Goal: Information Seeking & Learning: Learn about a topic

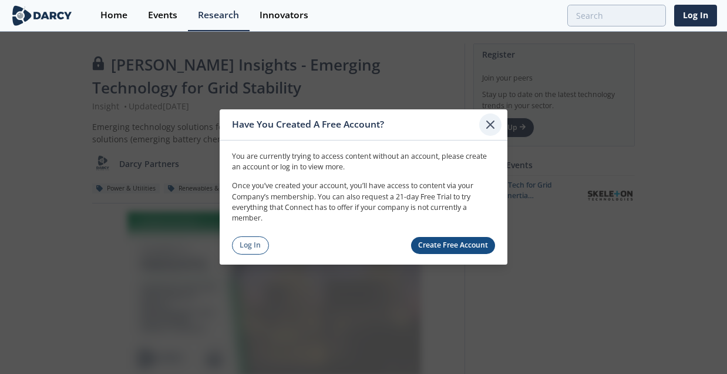
click at [491, 126] on icon at bounding box center [490, 124] width 7 height 7
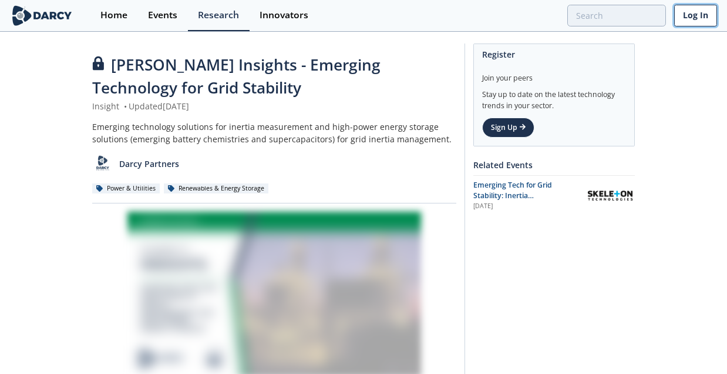
click at [694, 14] on link "Log In" at bounding box center [695, 16] width 43 height 22
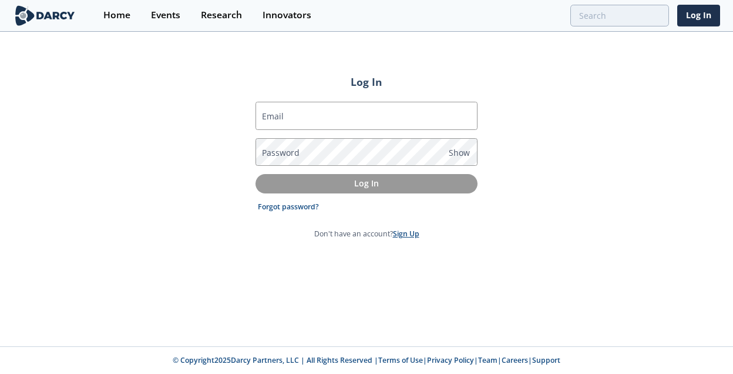
click at [403, 238] on link "Sign Up" at bounding box center [406, 234] width 26 height 10
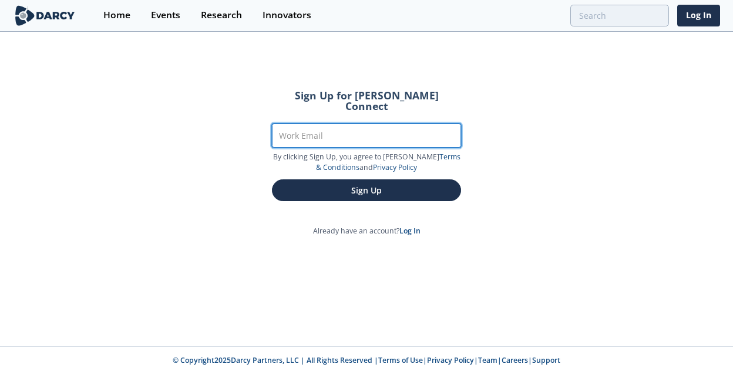
click at [377, 123] on input "Work Email" at bounding box center [366, 135] width 189 height 24
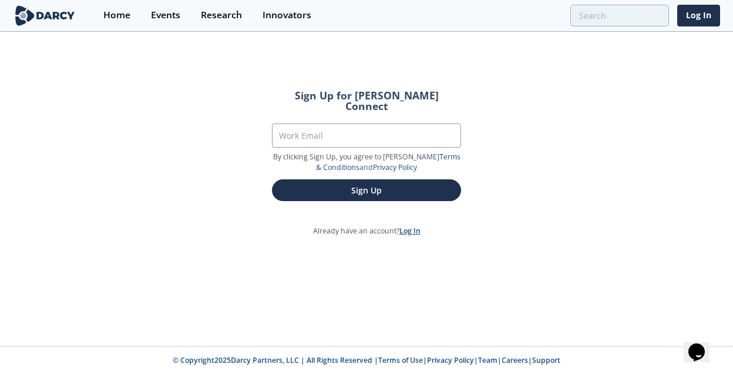
click at [408, 226] on link "Log In" at bounding box center [410, 231] width 21 height 10
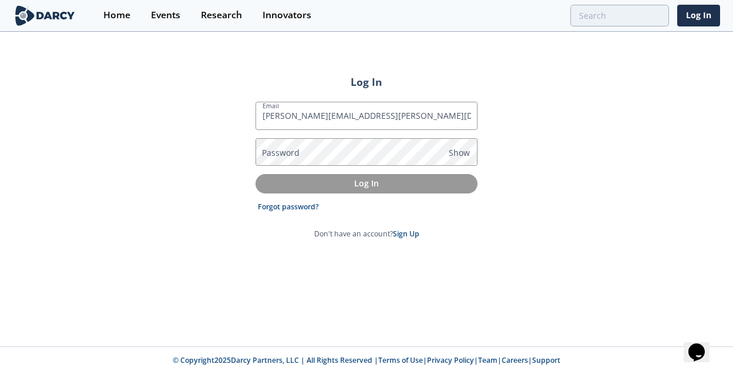
type input "[PERSON_NAME][EMAIL_ADDRESS][PERSON_NAME][DOMAIN_NAME]"
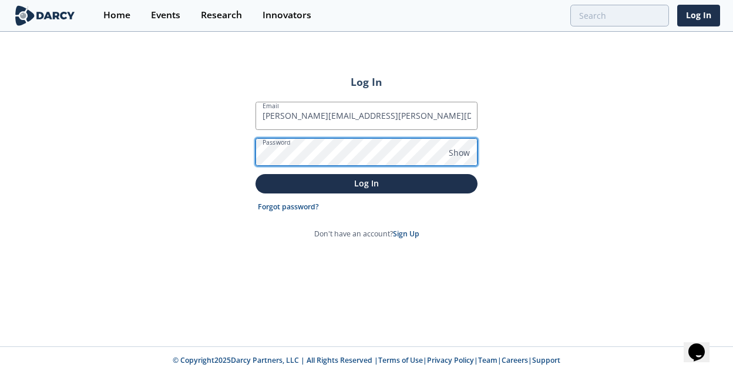
click at [256, 174] on button "Log In" at bounding box center [367, 183] width 222 height 19
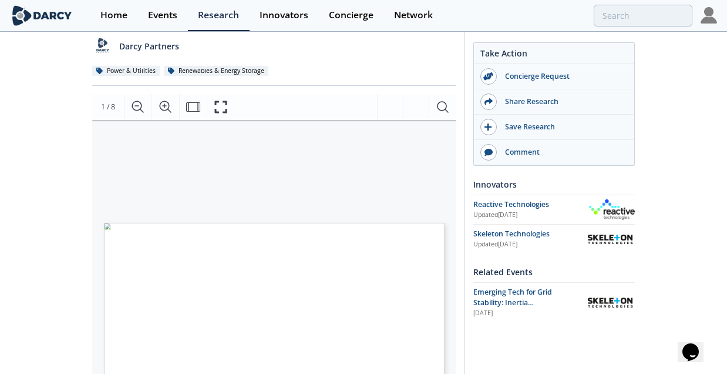
scroll to position [235, 0]
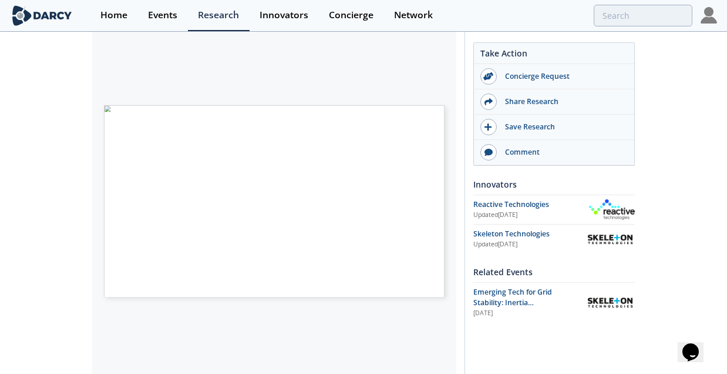
click at [33, 243] on div "[PERSON_NAME] Insights - Emerging Technology for Grid Stability Insight • Updat…" at bounding box center [363, 234] width 727 height 872
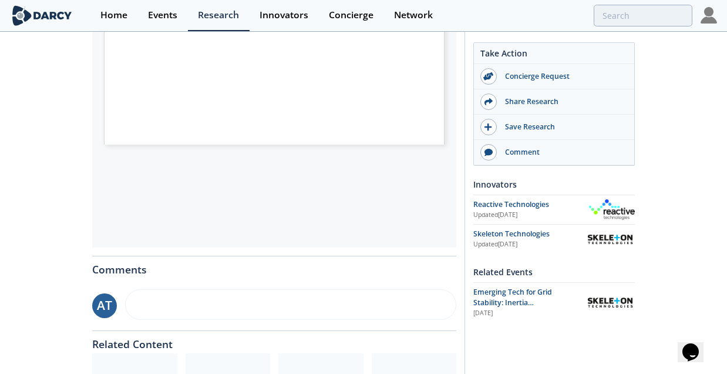
scroll to position [391, 0]
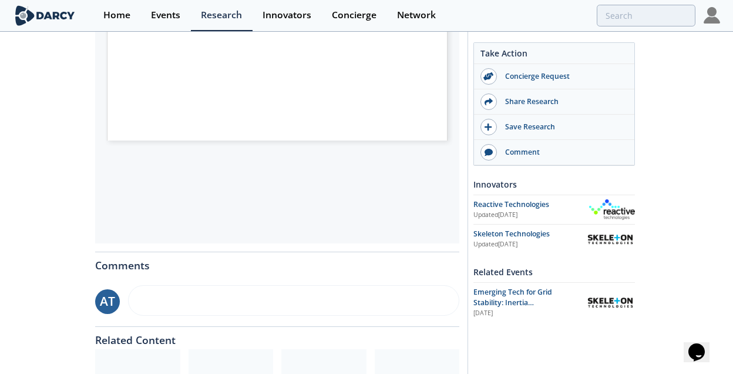
click at [151, 214] on div "ENERGY TRANSITION AND ITS IMPACT ON THE PHYSICS OF THE GRID IBR PENETRATION INC…" at bounding box center [277, 44] width 364 height 397
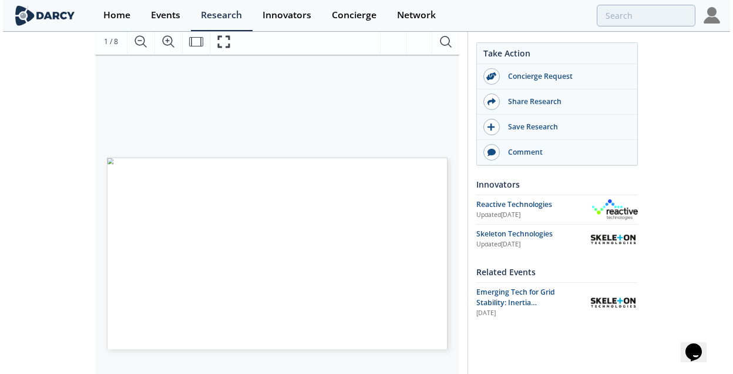
scroll to position [118, 0]
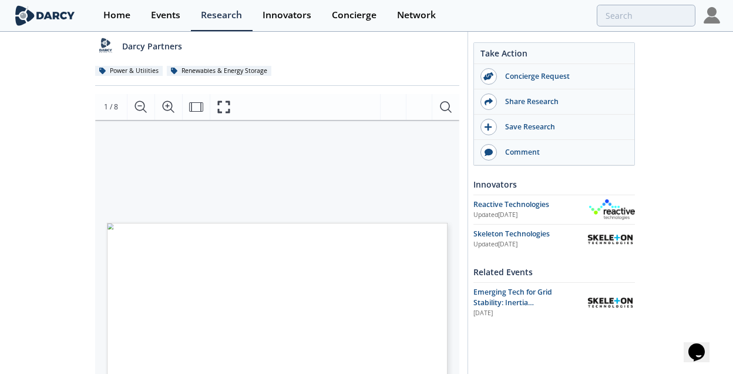
click at [381, 189] on div "EMERGING TECH FOR GRID STABILITY: INERTIA MEASUREMENT AND HIGH-POWER ENERGY STO…" at bounding box center [271, 221] width 353 height 203
click at [227, 109] on icon "Fullscreen" at bounding box center [224, 107] width 14 height 14
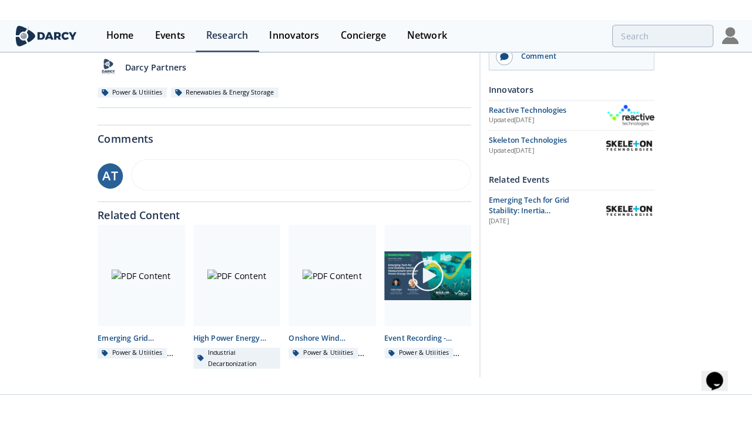
scroll to position [0, 0]
